Goal: Task Accomplishment & Management: Manage account settings

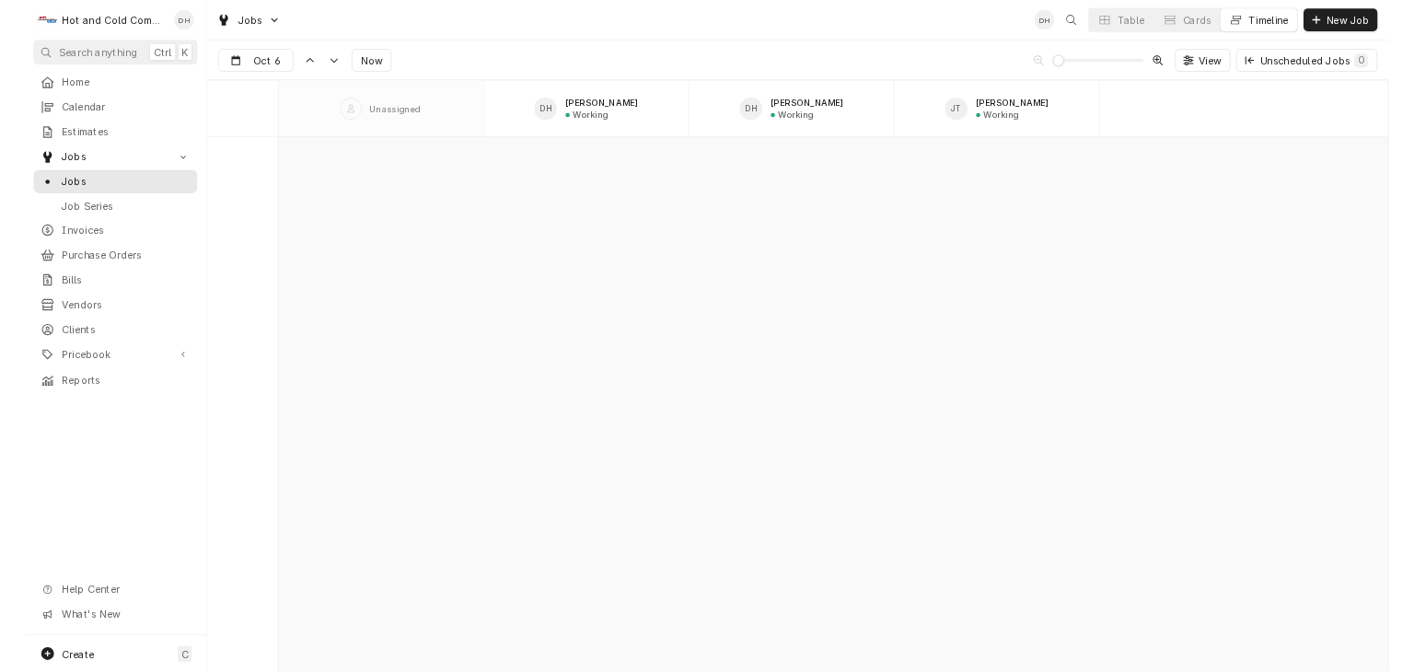
scroll to position [14409, 0]
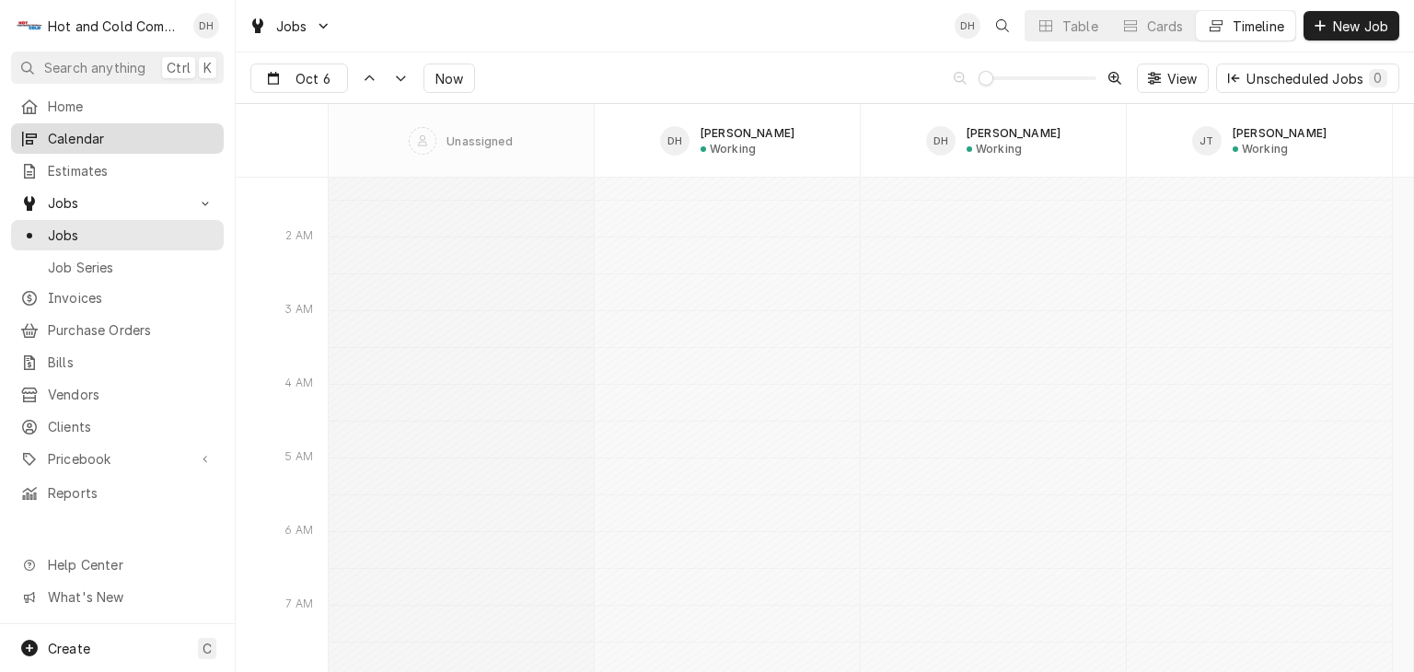
click at [88, 140] on span "Calendar" at bounding box center [131, 138] width 167 height 19
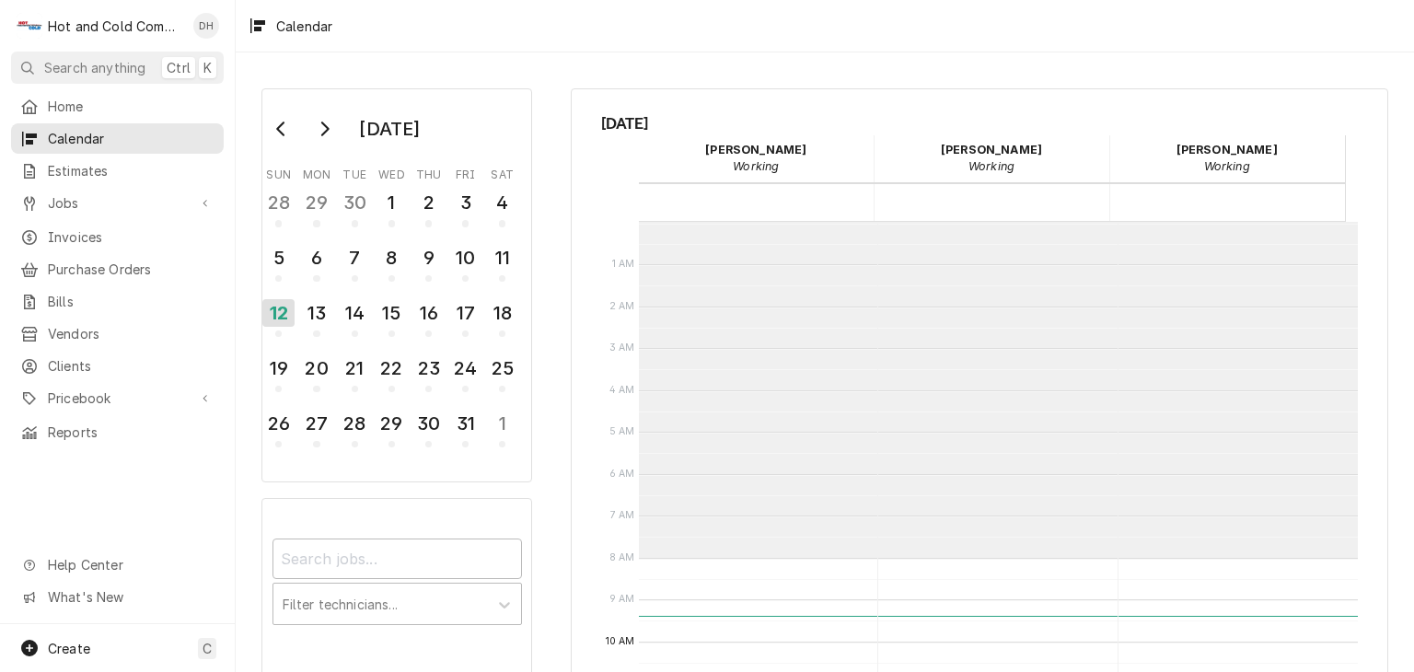
scroll to position [335, 0]
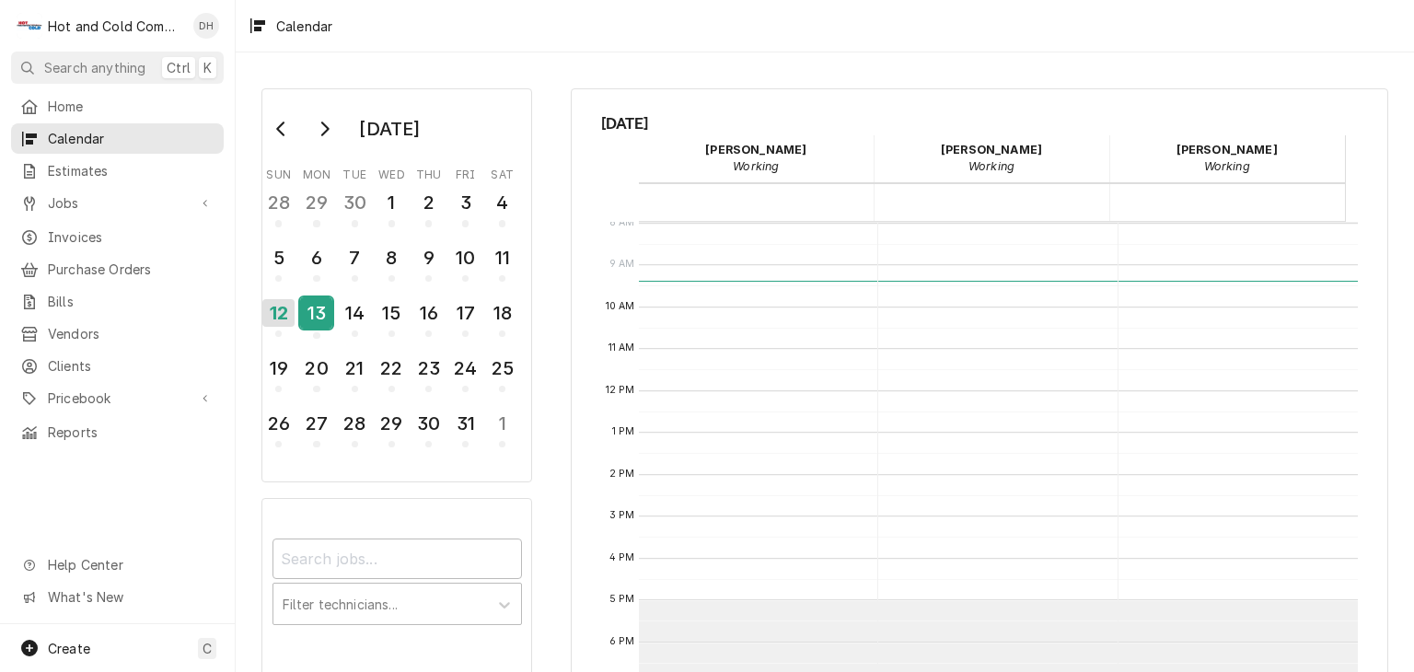
click at [316, 324] on div "13" at bounding box center [316, 312] width 32 height 31
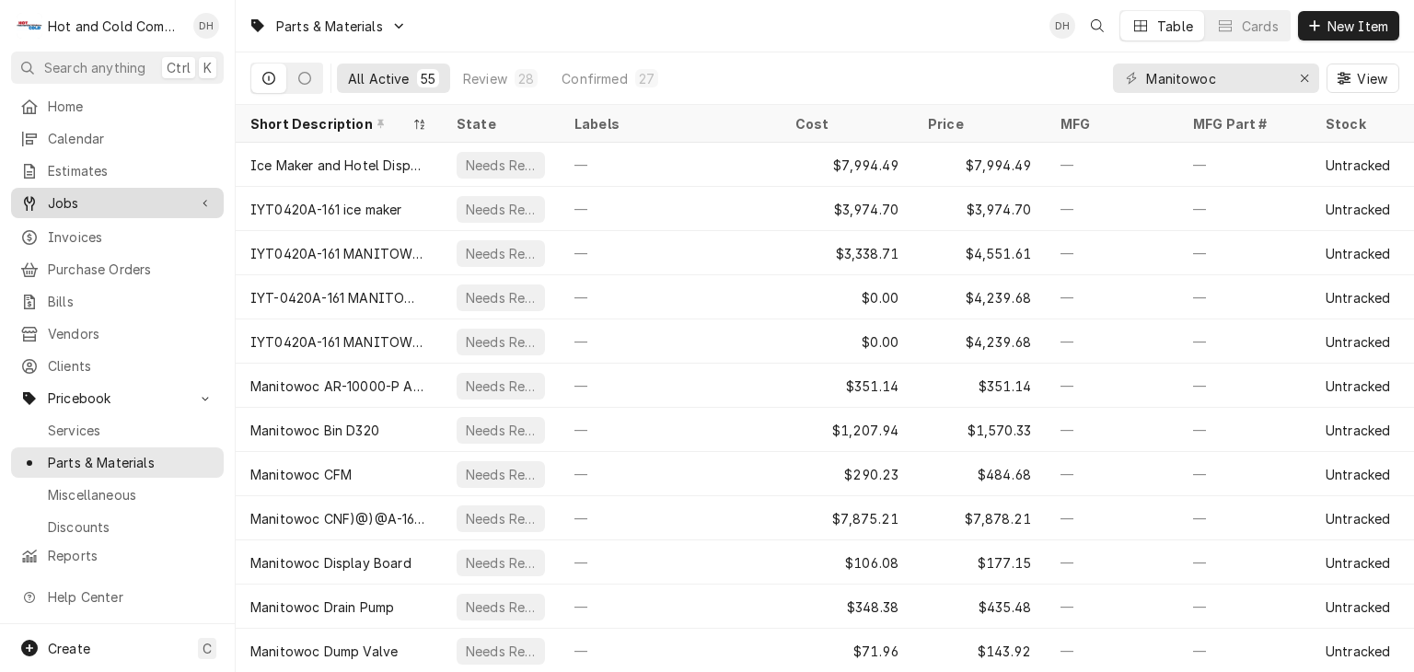
click at [83, 200] on span "Jobs" at bounding box center [117, 202] width 139 height 19
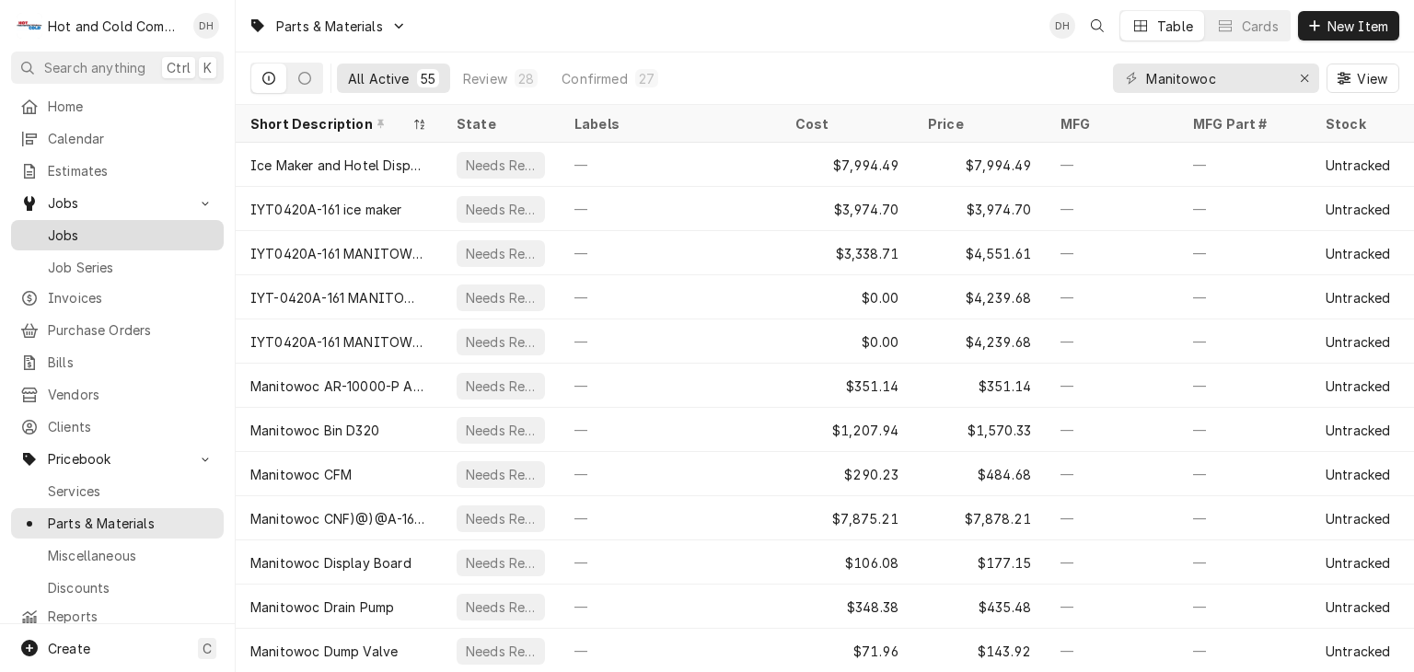
click at [68, 225] on span "Jobs" at bounding box center [131, 234] width 167 height 19
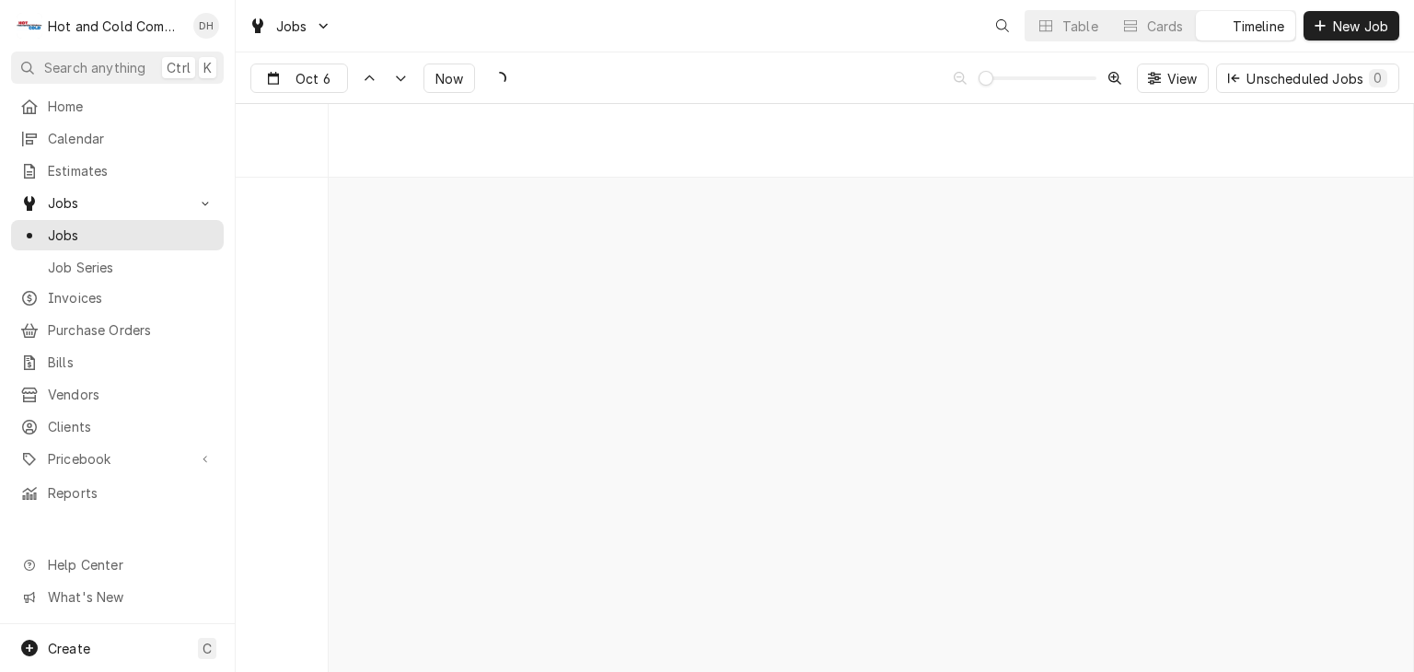
scroll to position [10488, 0]
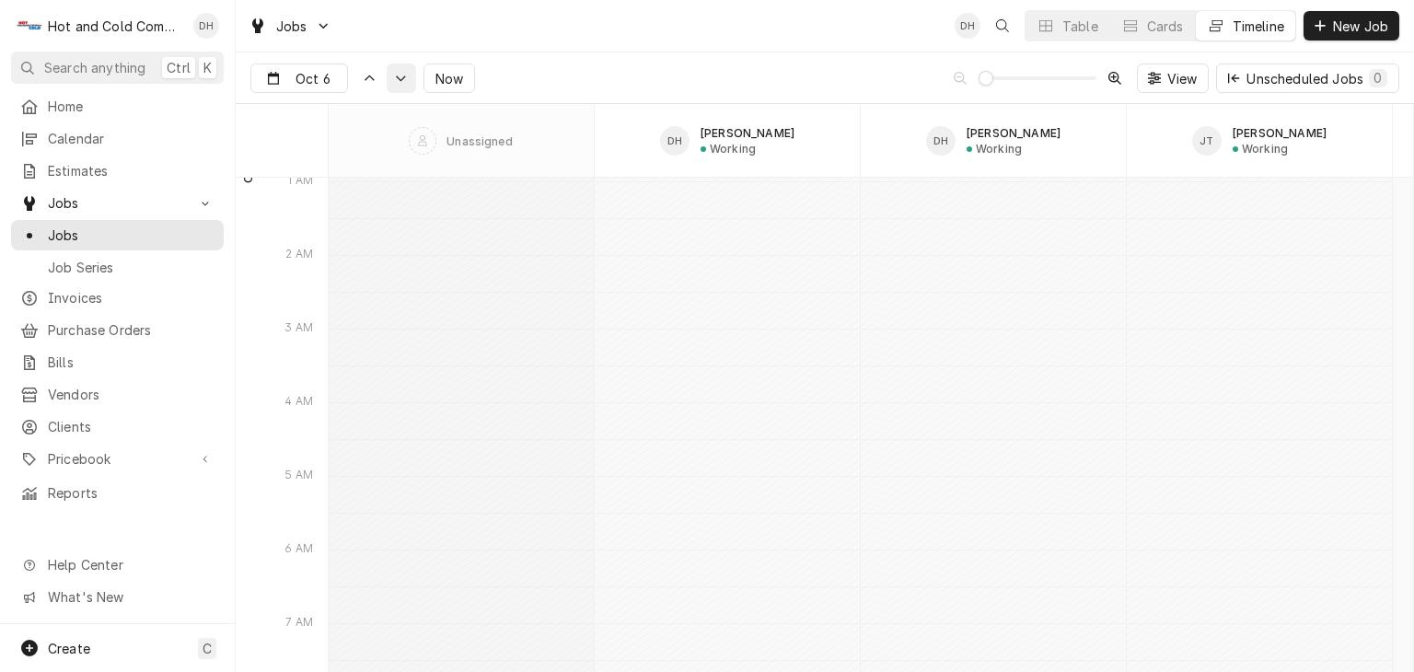
click at [398, 82] on div "Dynamic Content Wrapper" at bounding box center [401, 78] width 18 height 18
click at [295, 80] on input "Oct 7" at bounding box center [286, 82] width 71 height 36
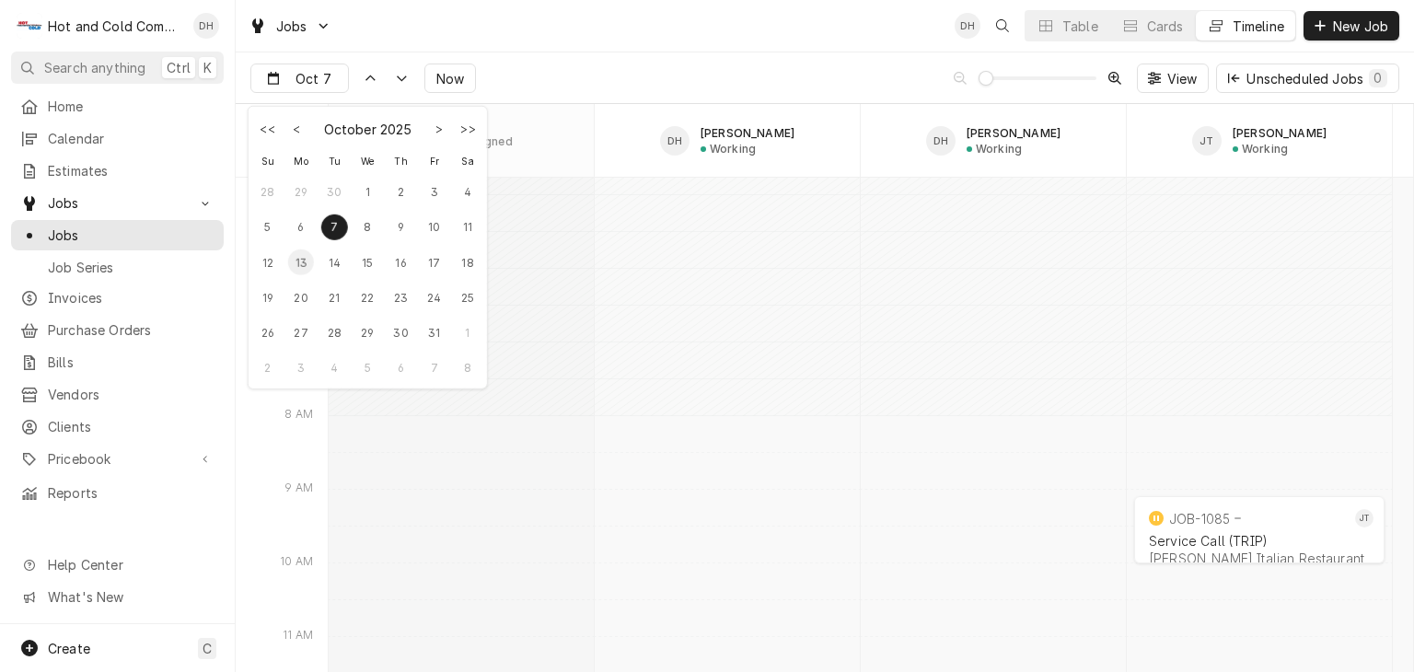
click at [307, 267] on div "13" at bounding box center [301, 262] width 26 height 26
type input "Oct 13"
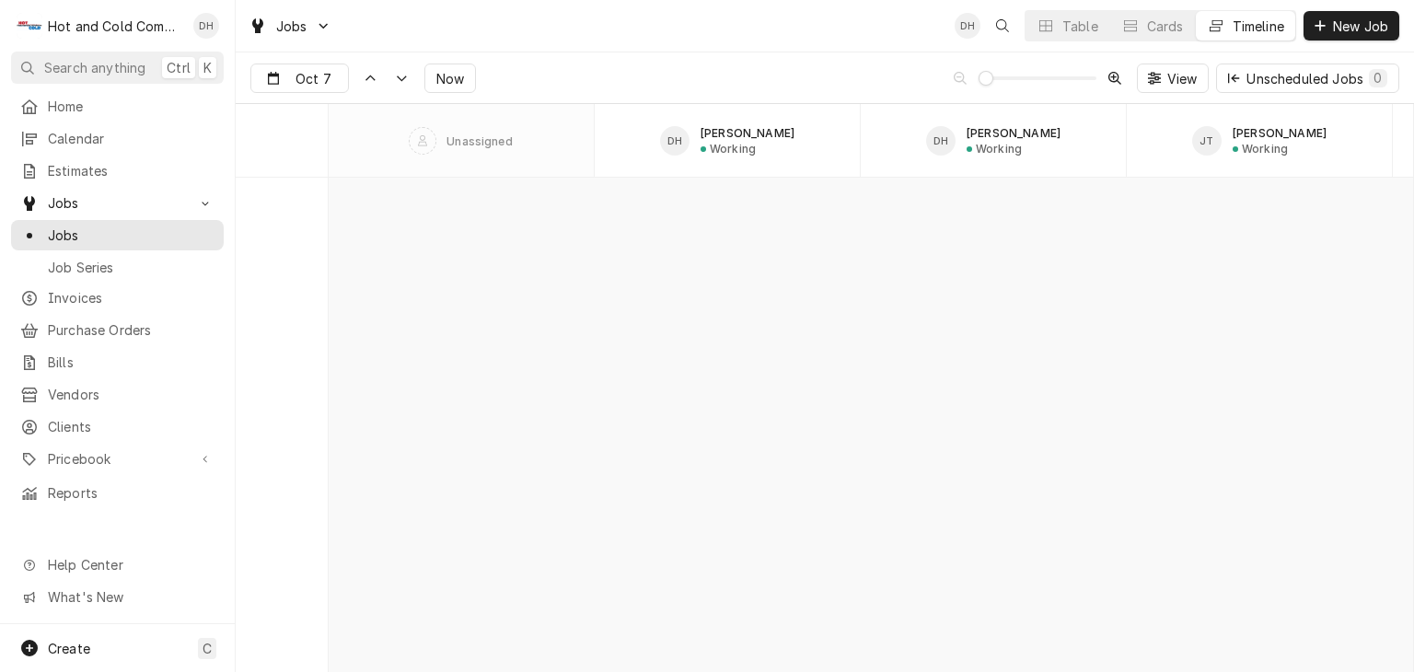
scroll to position [10641, 0]
